Goal: Transaction & Acquisition: Download file/media

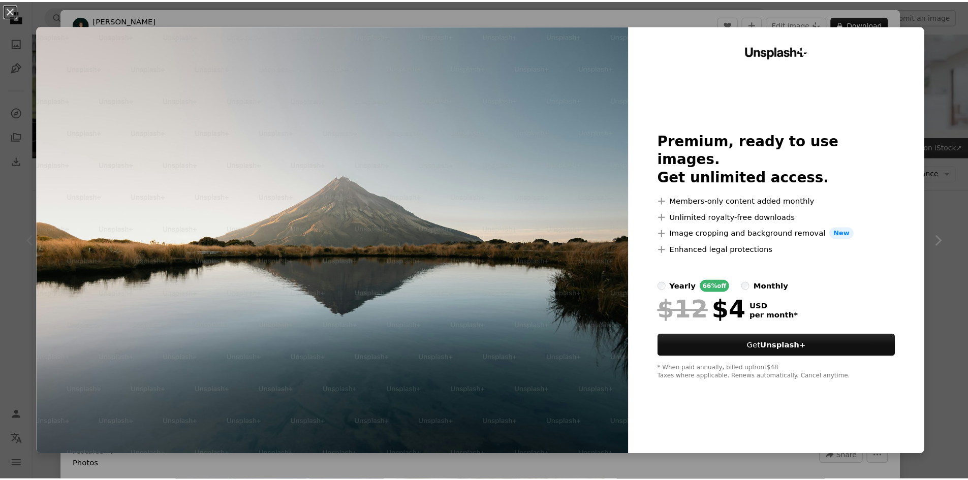
scroll to position [102, 0]
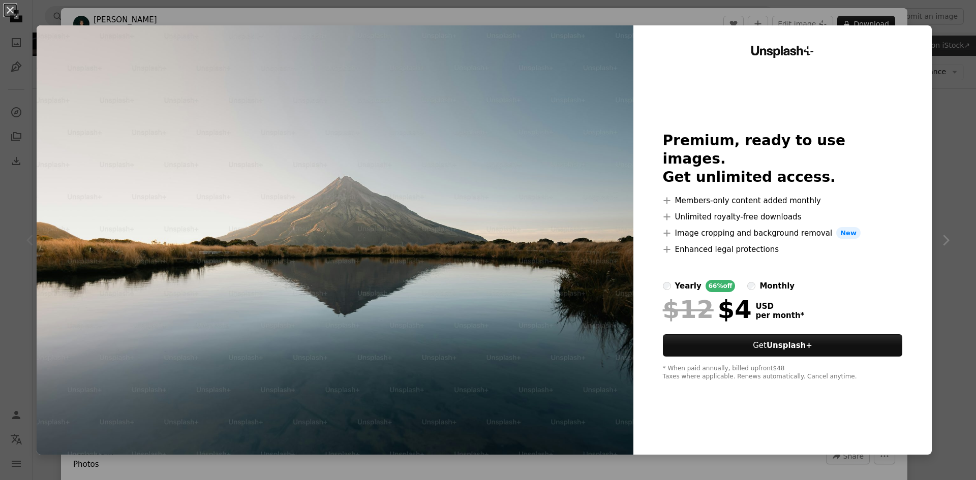
click at [953, 97] on div "An X shape Unsplash+ Premium, ready to use images. Get unlimited access. A plus…" at bounding box center [488, 240] width 976 height 480
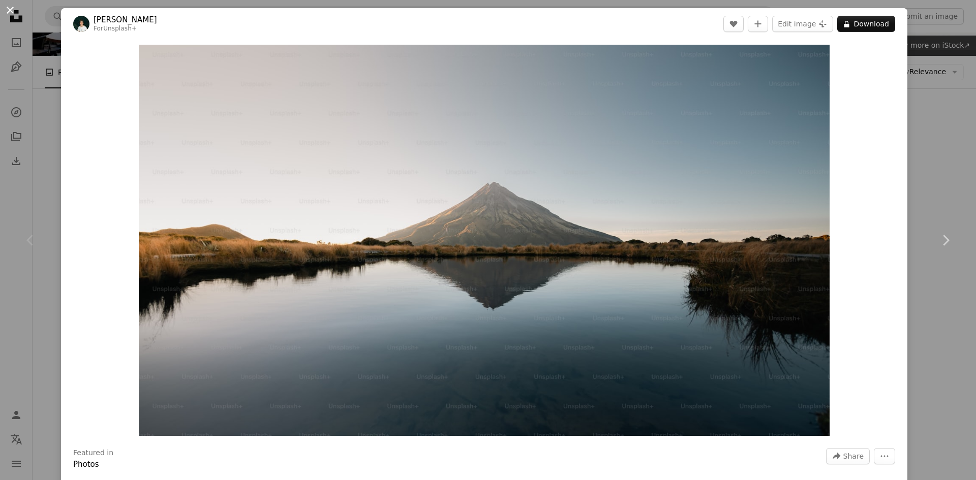
click at [11, 8] on button "An X shape" at bounding box center [10, 10] width 12 height 12
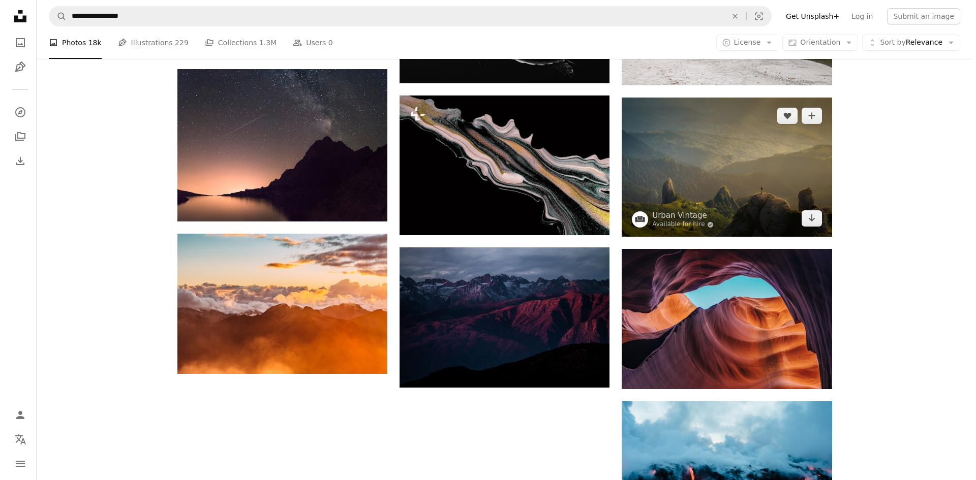
scroll to position [915, 0]
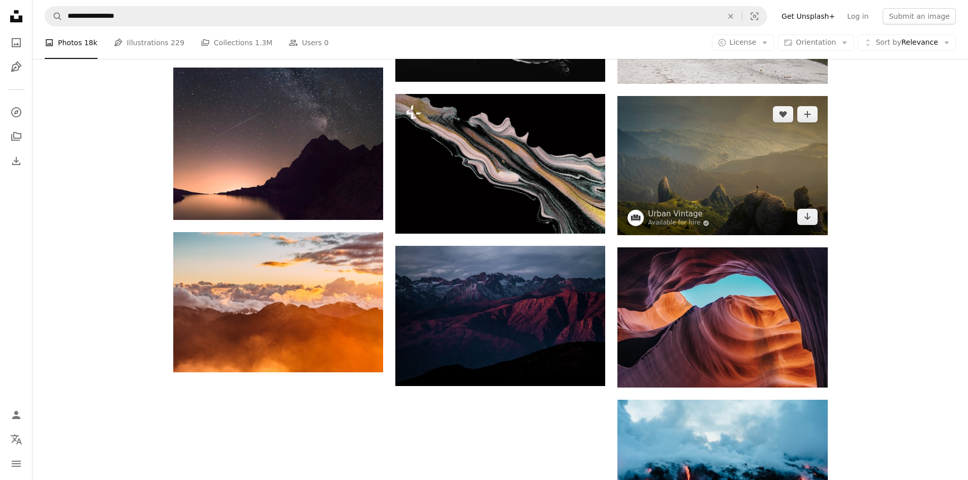
click at [722, 158] on img at bounding box center [722, 165] width 210 height 139
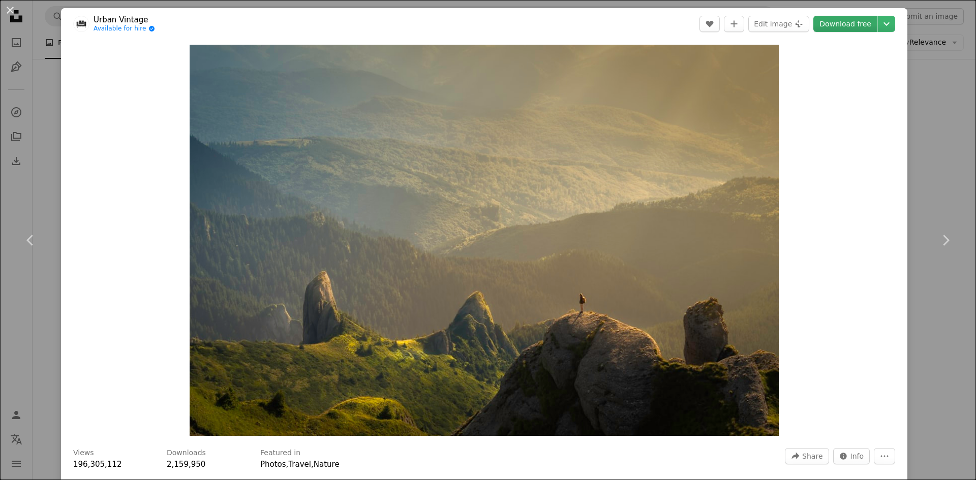
click at [851, 19] on link "Download free" at bounding box center [845, 24] width 64 height 16
